Goal: Transaction & Acquisition: Purchase product/service

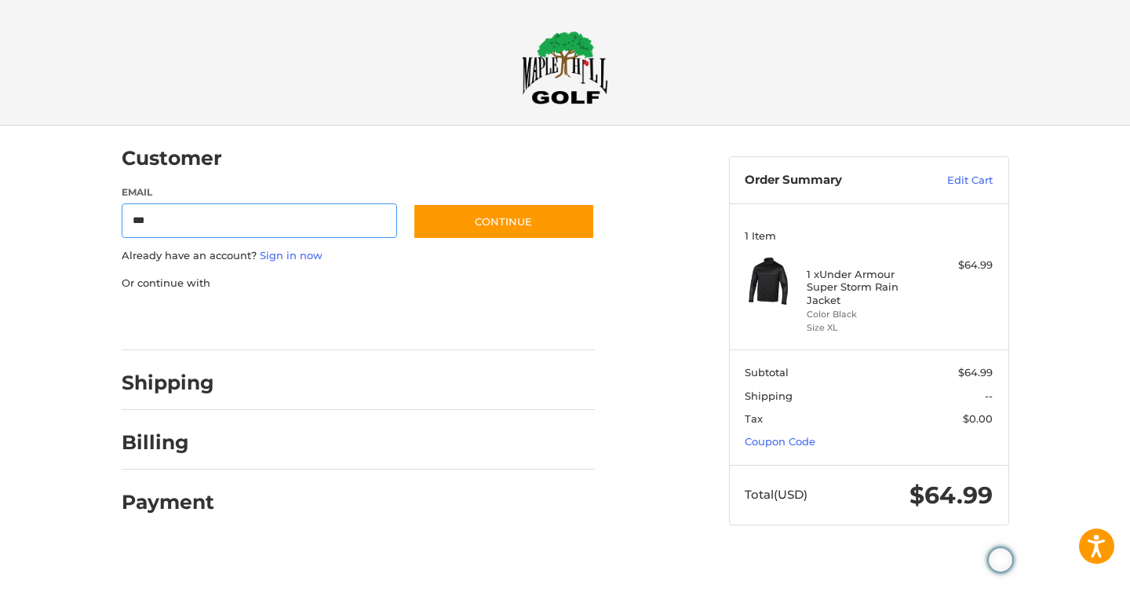
type input "**********"
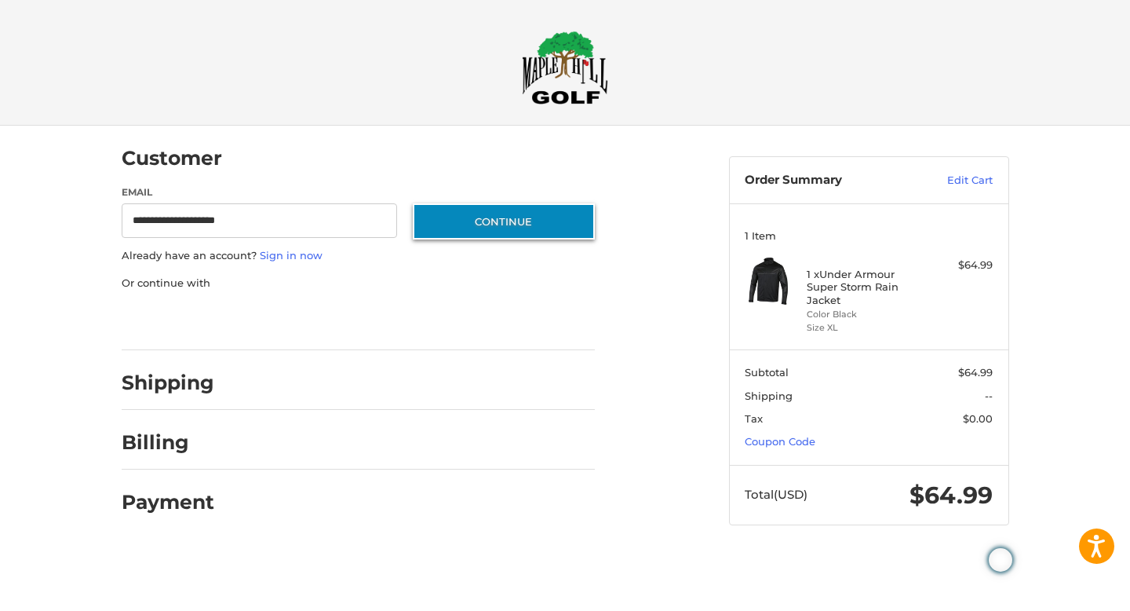
click at [489, 228] on button "Continue" at bounding box center [504, 221] width 182 height 36
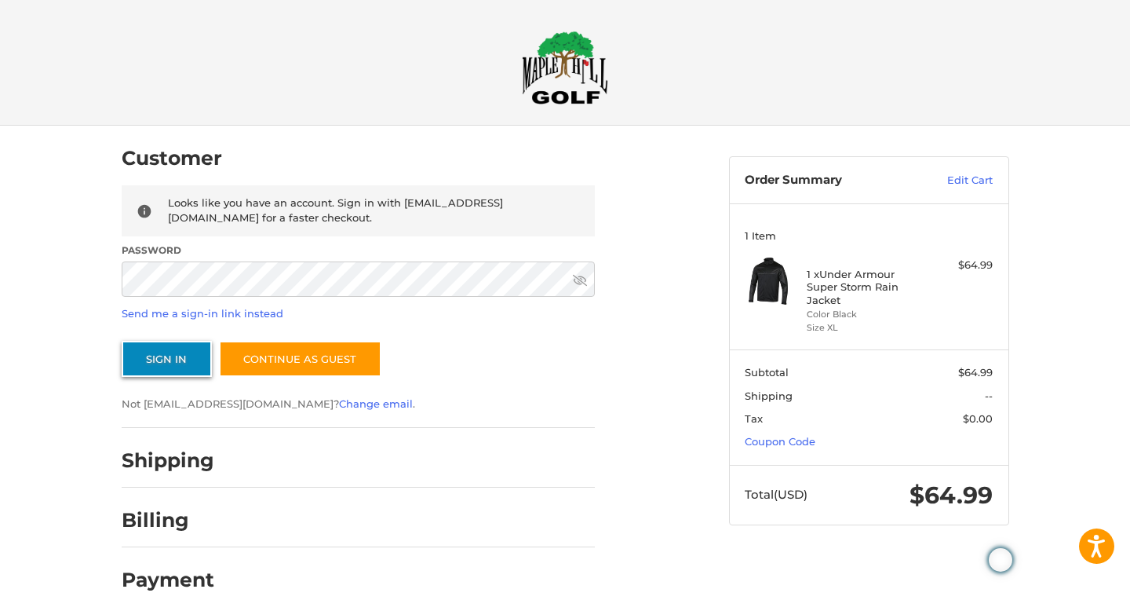
click at [159, 355] on button "Sign In" at bounding box center [167, 359] width 90 height 36
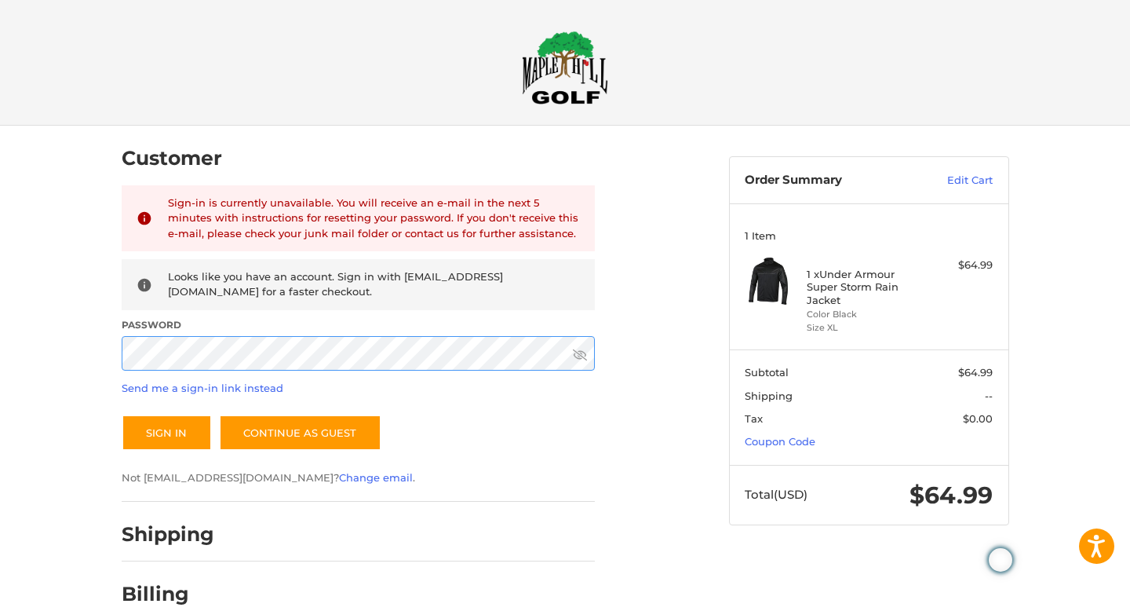
click at [122, 414] on button "Sign In" at bounding box center [167, 432] width 90 height 36
click at [166, 433] on button "Sign In" at bounding box center [167, 432] width 90 height 36
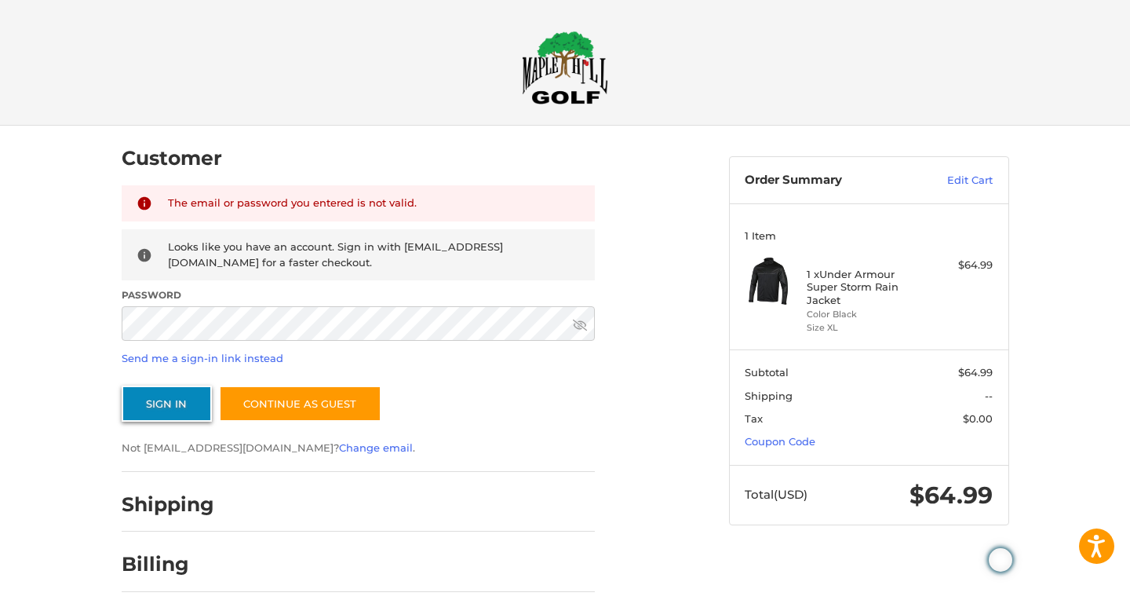
click at [149, 392] on button "Sign In" at bounding box center [167, 403] width 90 height 36
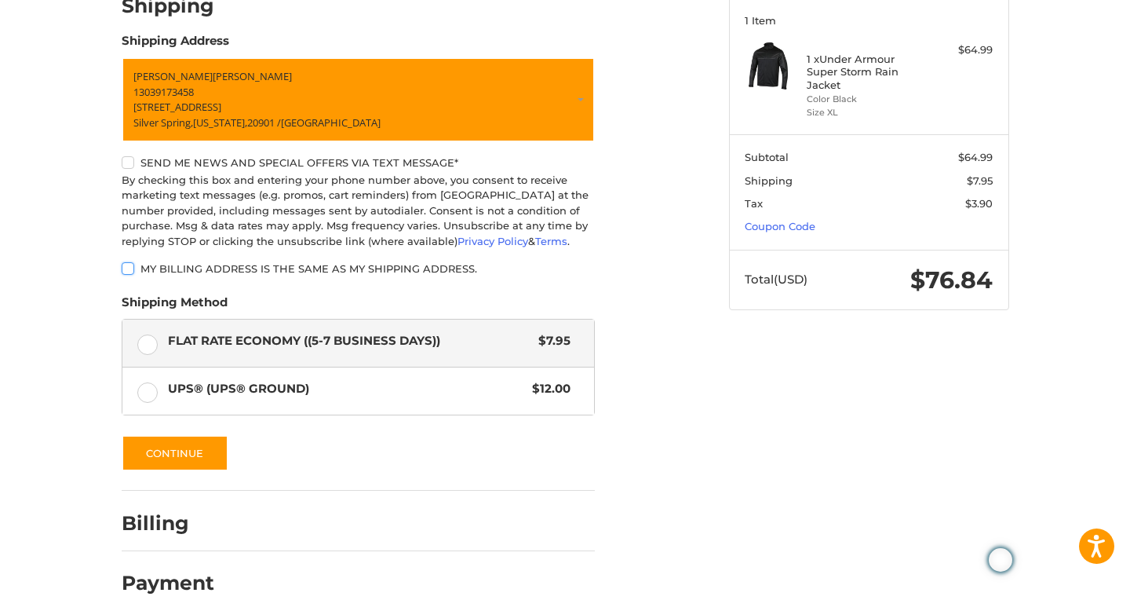
scroll to position [232, 0]
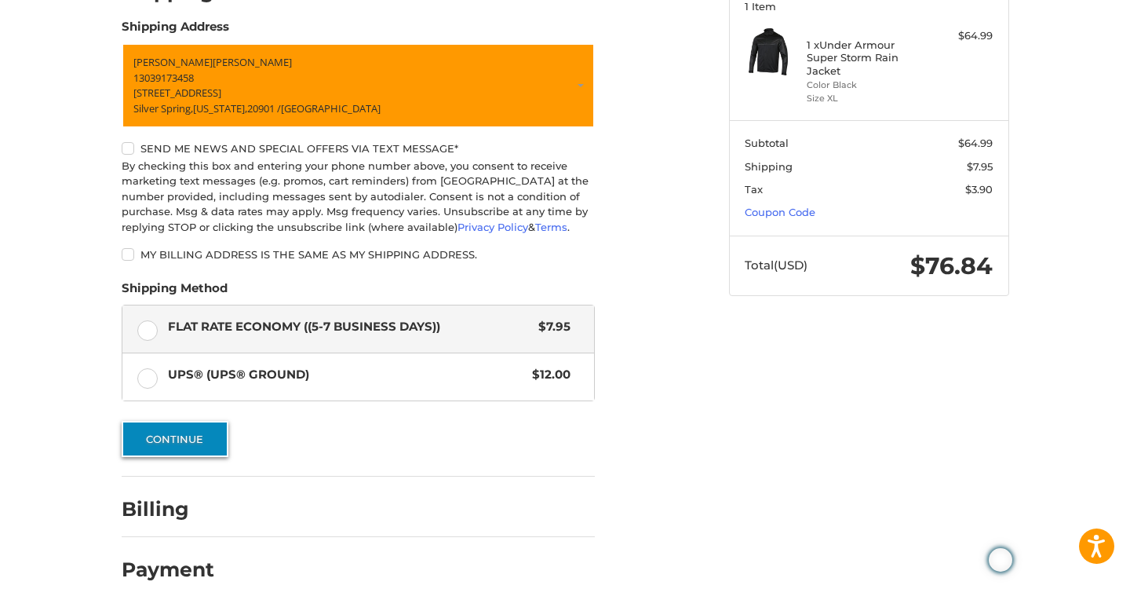
click at [157, 436] on button "Continue" at bounding box center [175, 439] width 107 height 36
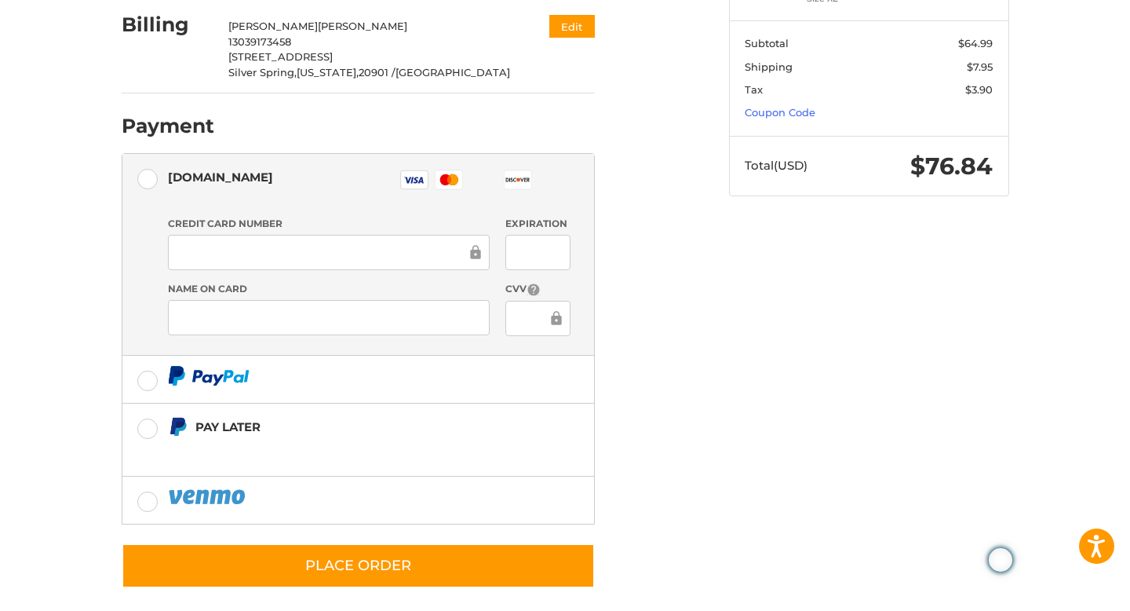
scroll to position [342, 0]
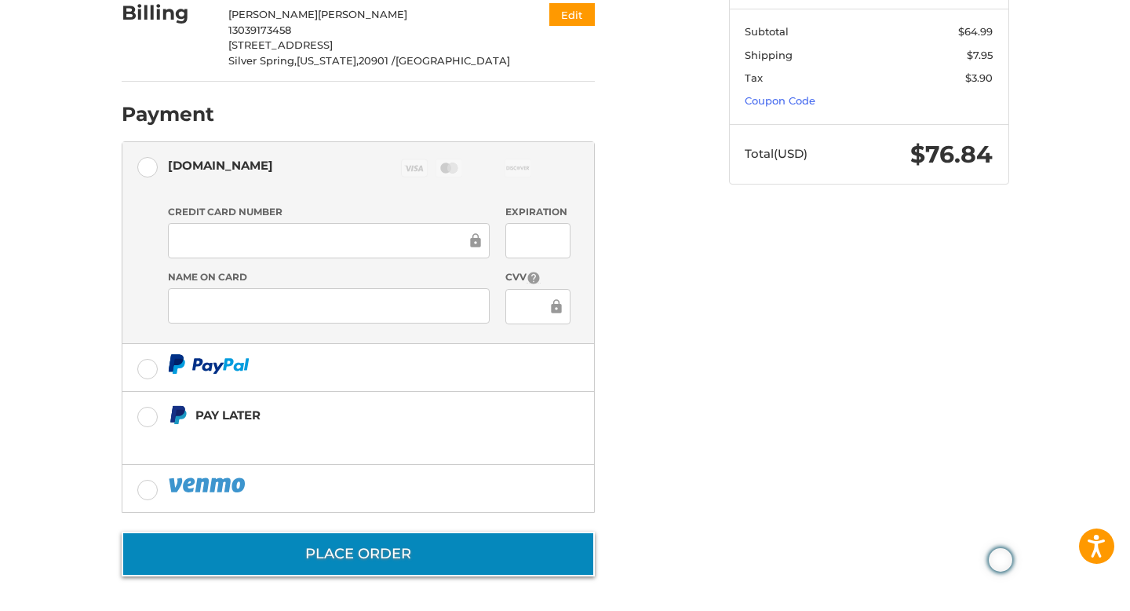
click at [309, 546] on button "Place Order" at bounding box center [358, 553] width 473 height 45
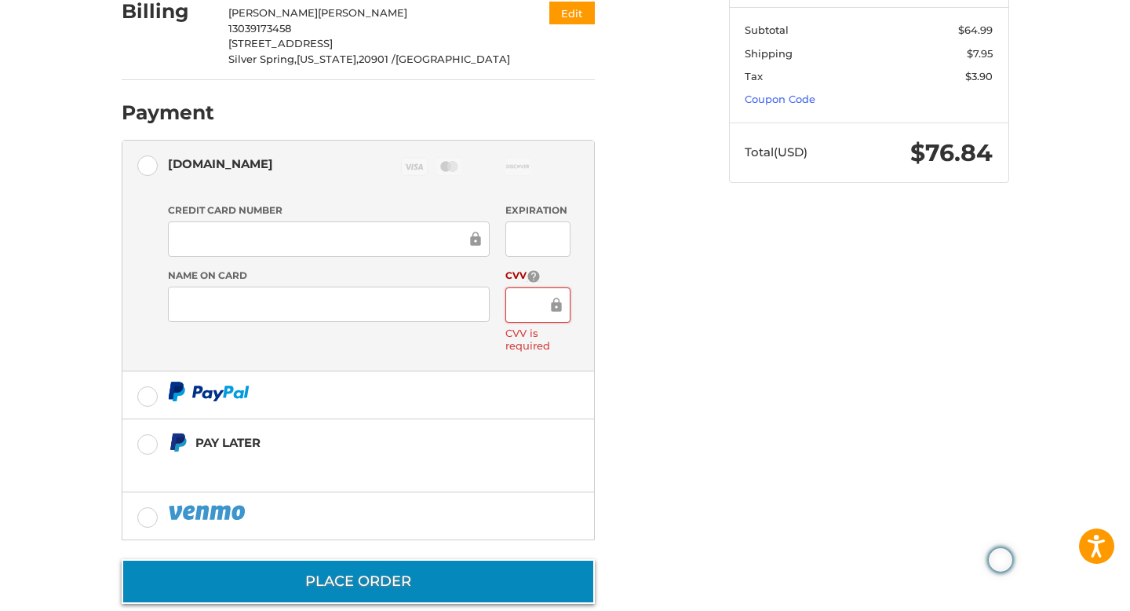
scroll to position [371, 0]
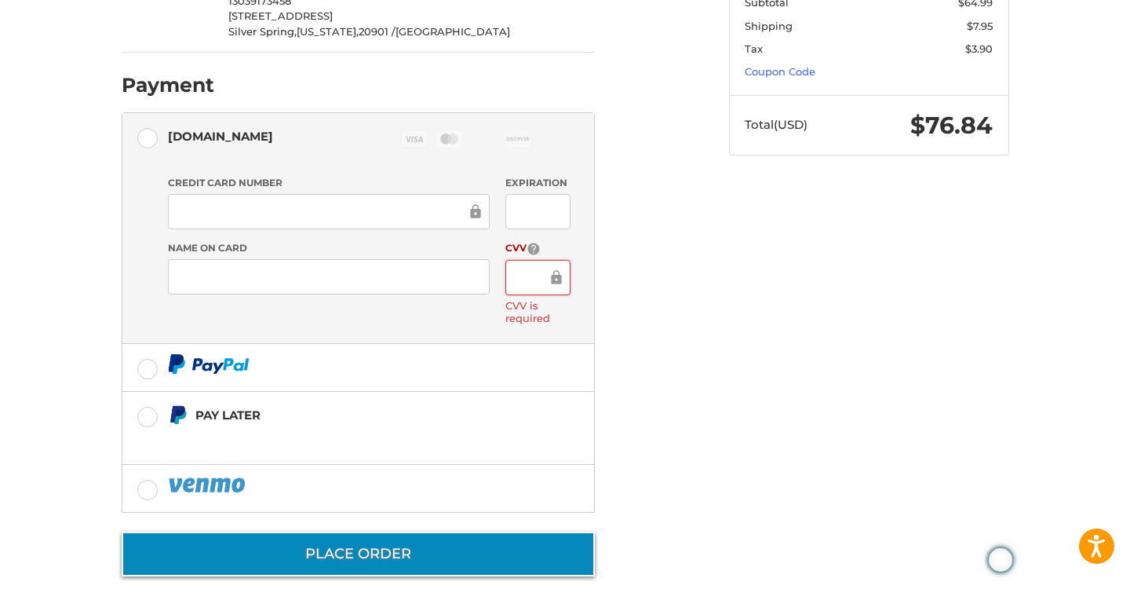
click at [407, 541] on button "Place Order" at bounding box center [358, 553] width 473 height 45
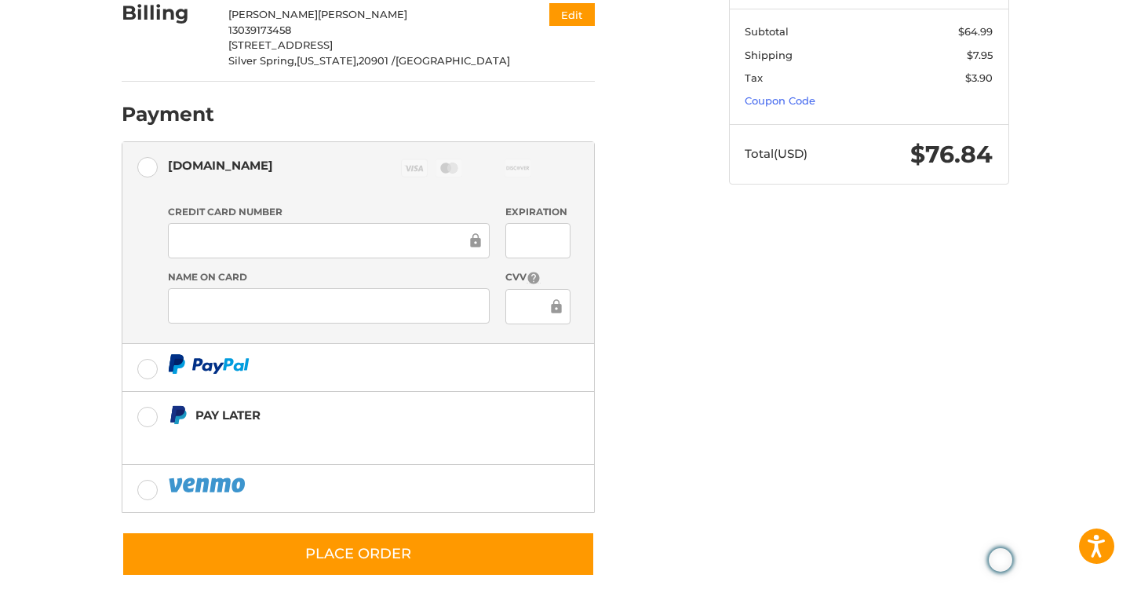
scroll to position [342, 0]
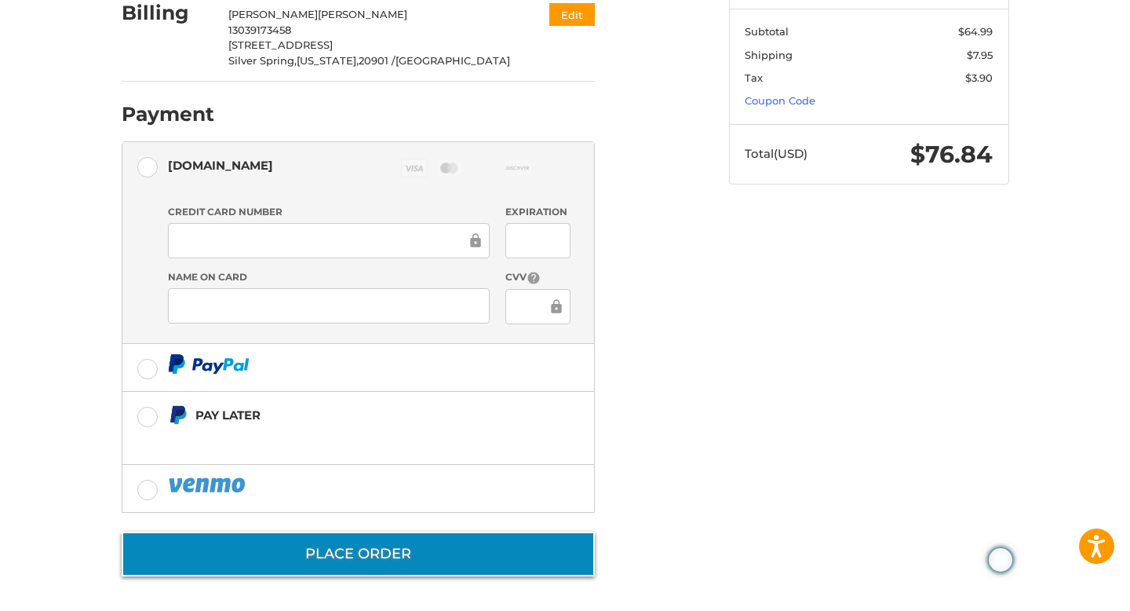
click at [355, 544] on button "Place Order" at bounding box center [358, 553] width 473 height 45
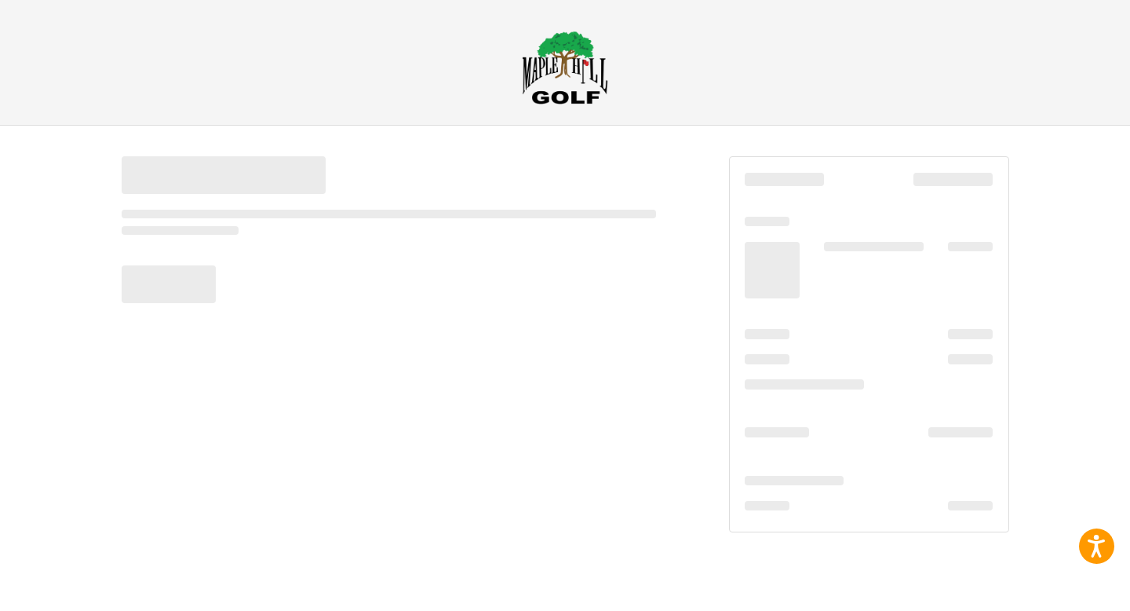
scroll to position [0, 0]
